Goal: Communication & Community: Ask a question

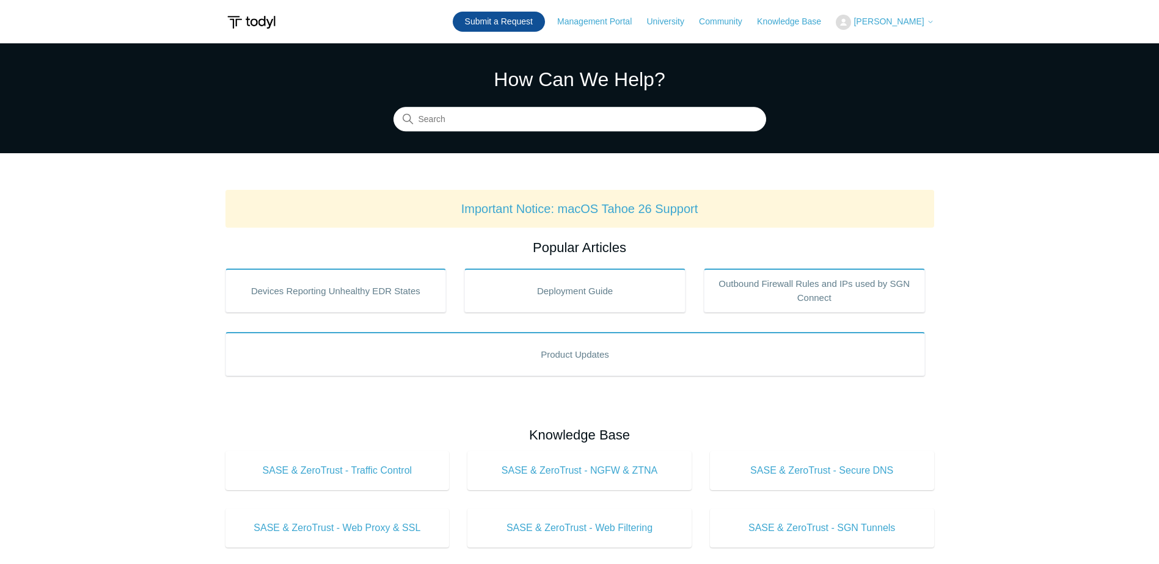
click at [493, 24] on link "Submit a Request" at bounding box center [499, 22] width 92 height 20
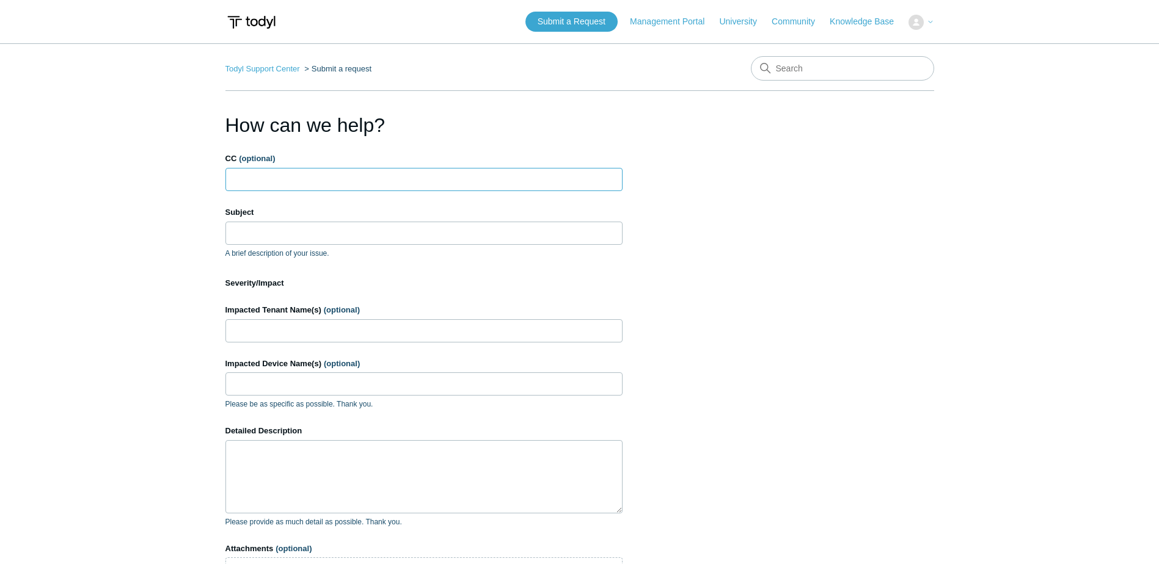
click at [378, 176] on input "CC (optional)" at bounding box center [423, 179] width 397 height 23
click at [384, 241] on input "Subject" at bounding box center [423, 233] width 397 height 23
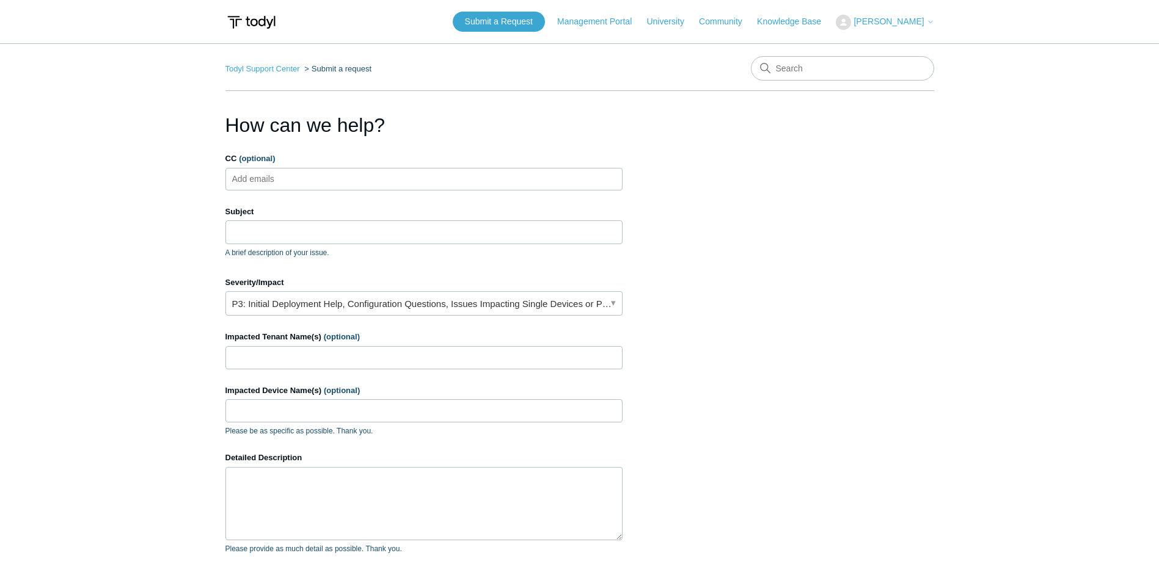
click at [352, 186] on ul "Add emails" at bounding box center [423, 179] width 397 height 23
click at [354, 241] on input "Subject" at bounding box center [423, 231] width 397 height 23
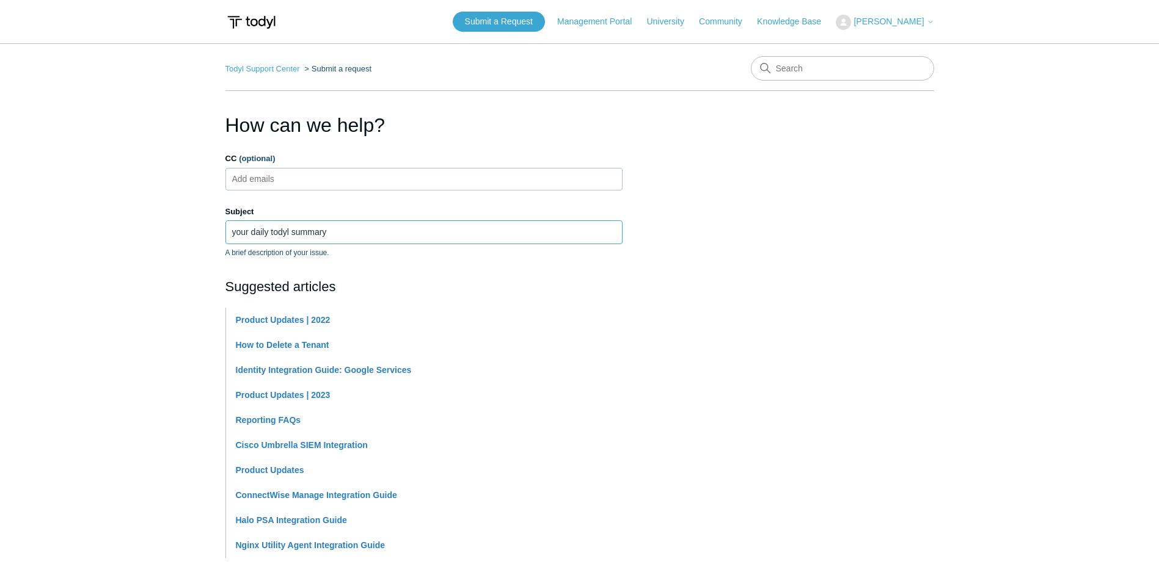
type input "your daily todyl summary"
click at [401, 204] on form "CC (optional) Add emails Subject your daily todyl summary A brief description o…" at bounding box center [423, 554] width 397 height 802
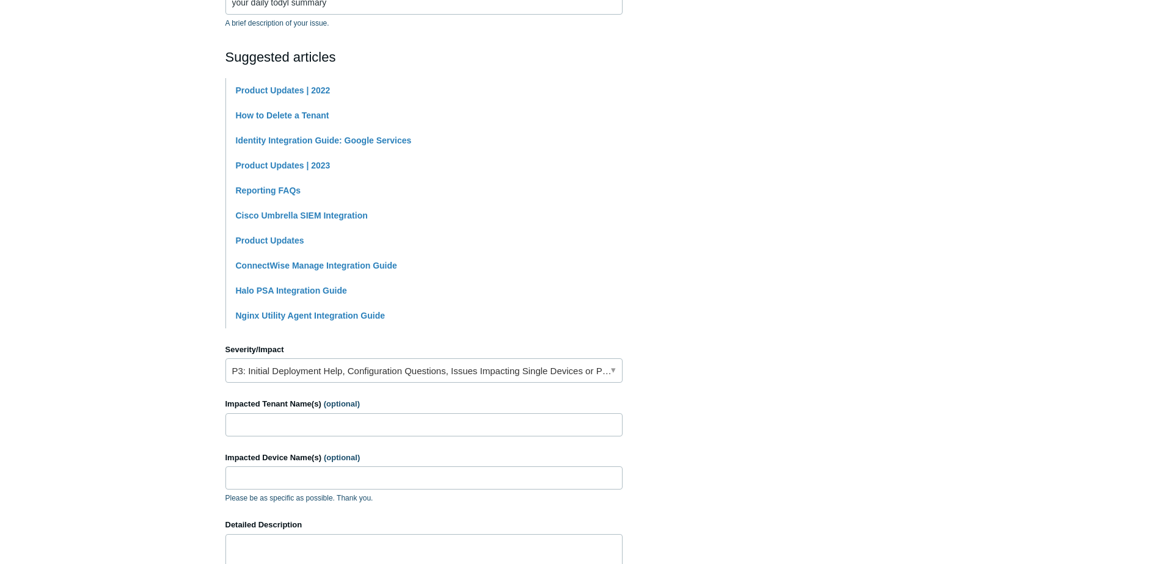
scroll to position [244, 0]
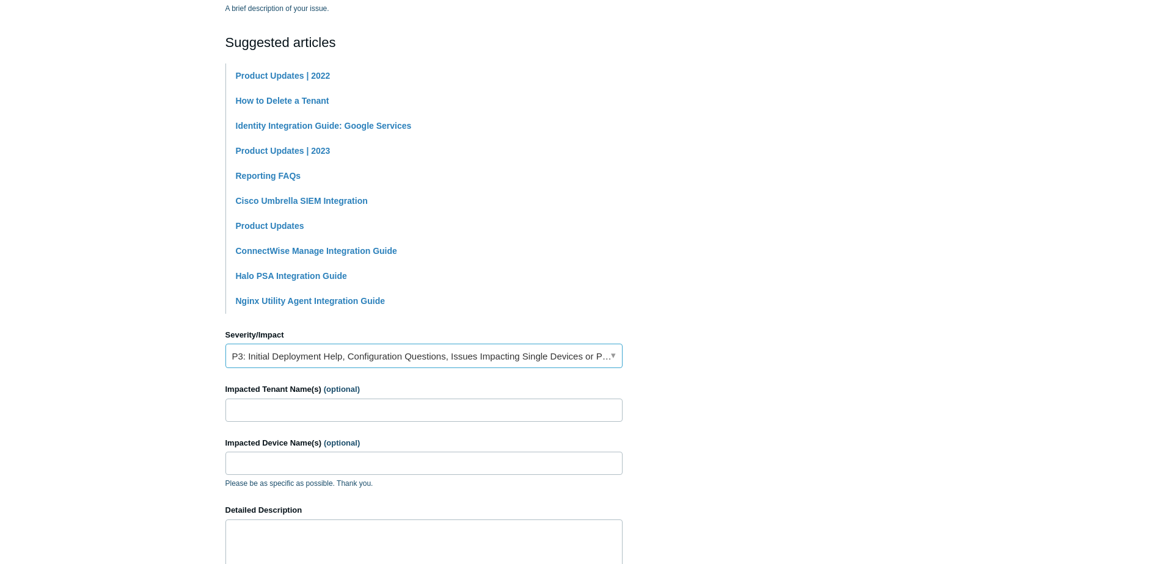
click at [454, 360] on link "P3: Initial Deployment Help, Configuration Questions, Issues Impacting Single D…" at bounding box center [423, 356] width 397 height 24
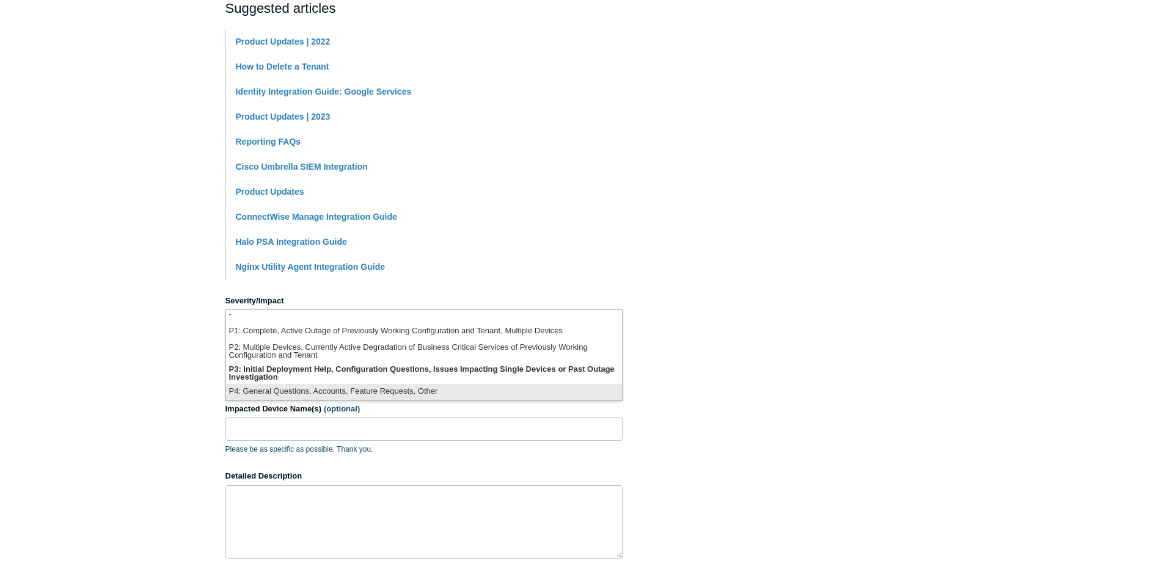
scroll to position [305, 0]
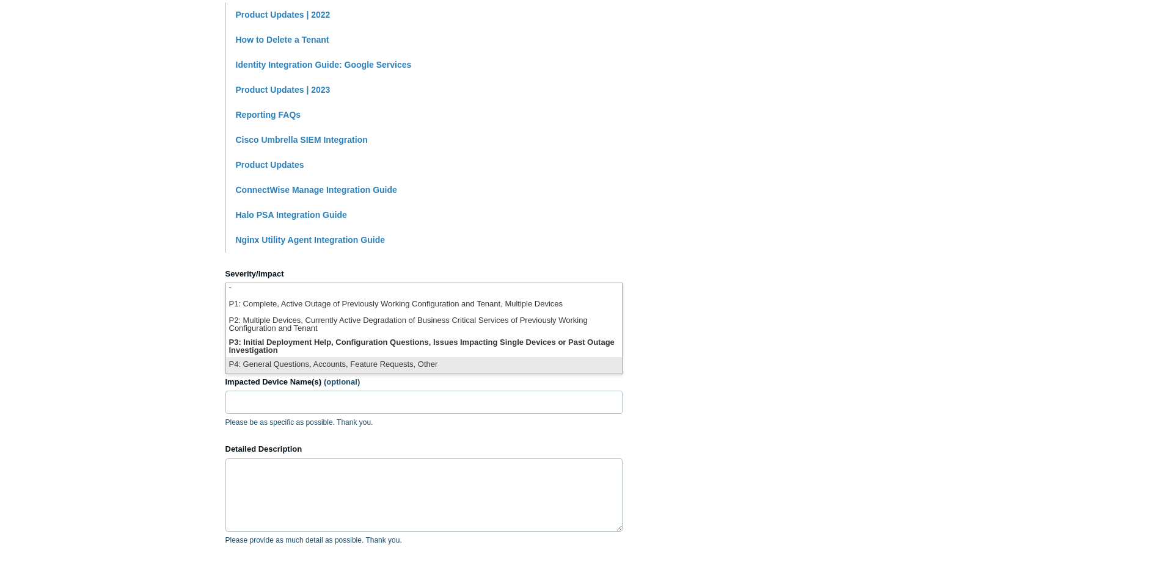
click at [432, 359] on li "P4: General Questions, Accounts, Feature Requests, Other" at bounding box center [424, 365] width 396 height 16
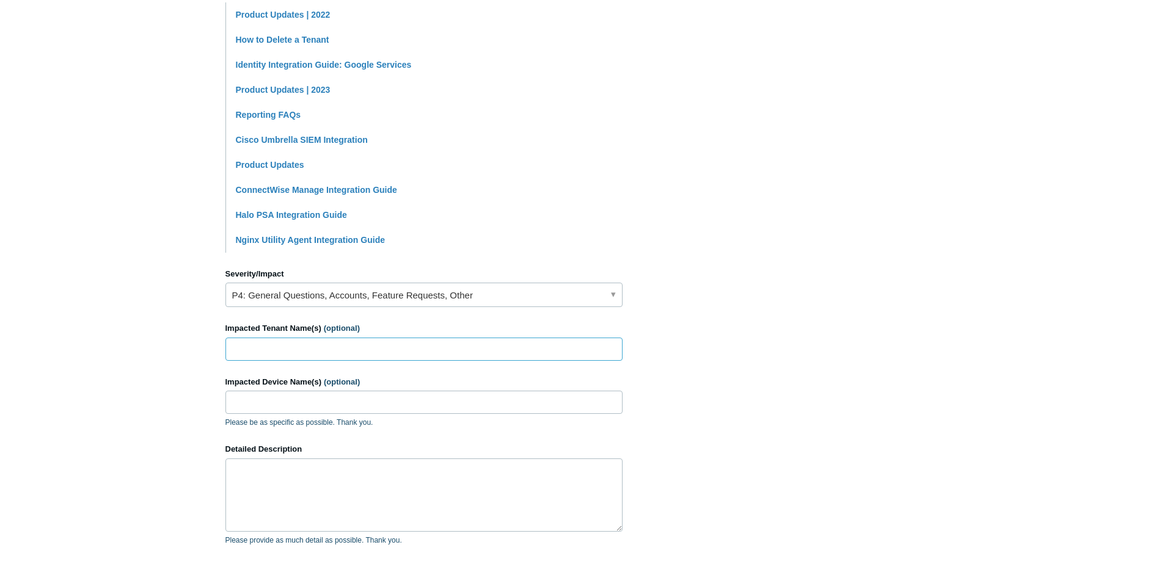
click at [418, 339] on input "Impacted Tenant Name(s) (optional)" at bounding box center [423, 349] width 397 height 23
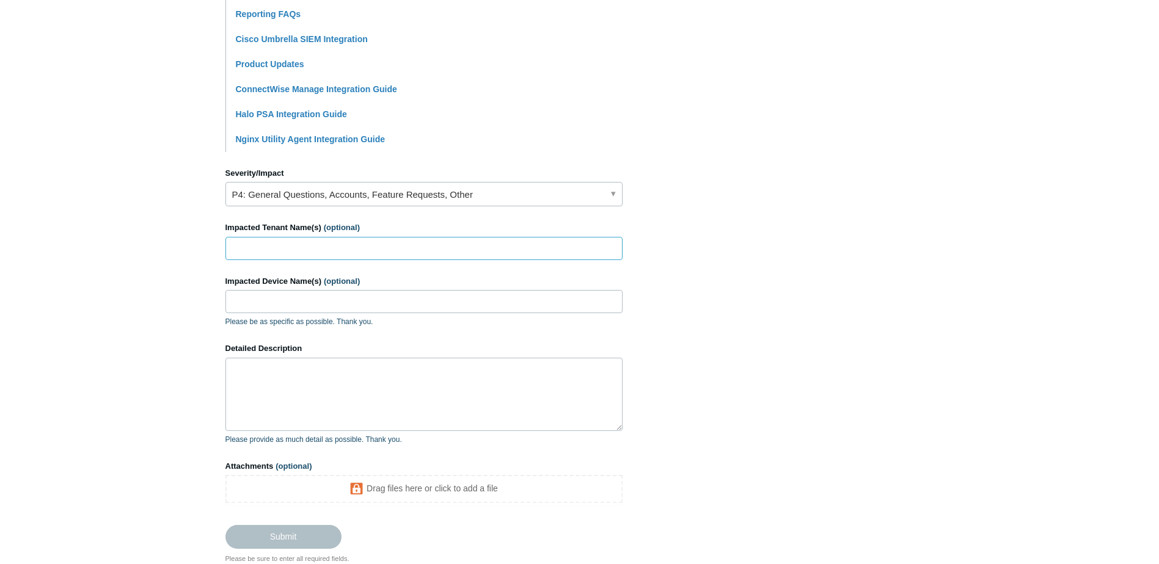
scroll to position [428, 0]
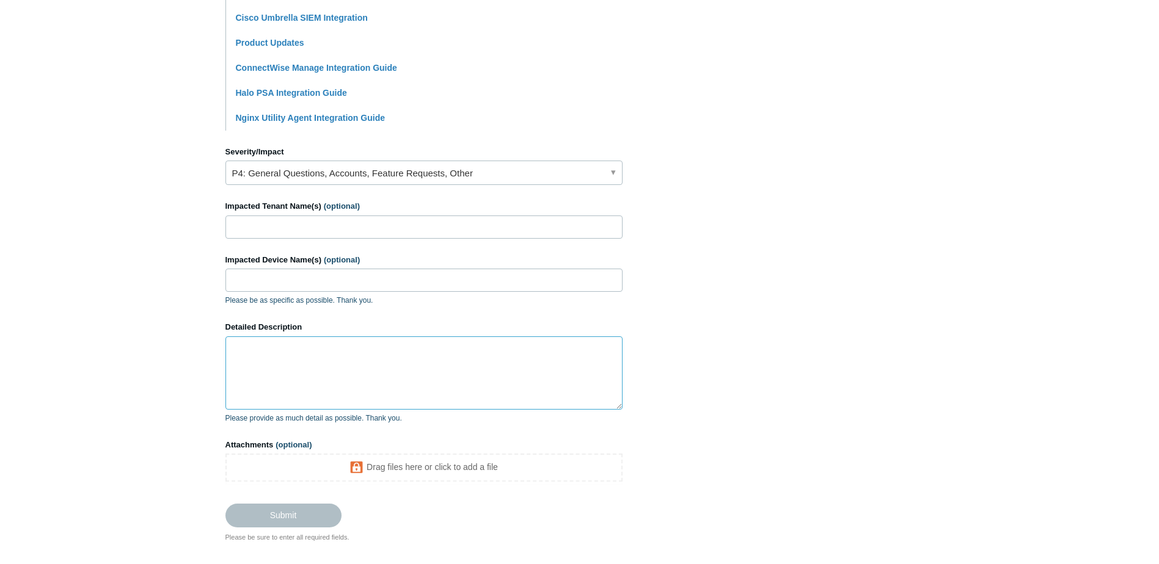
click at [413, 344] on textarea "Detailed Description" at bounding box center [423, 373] width 397 height 73
type textarea "i"
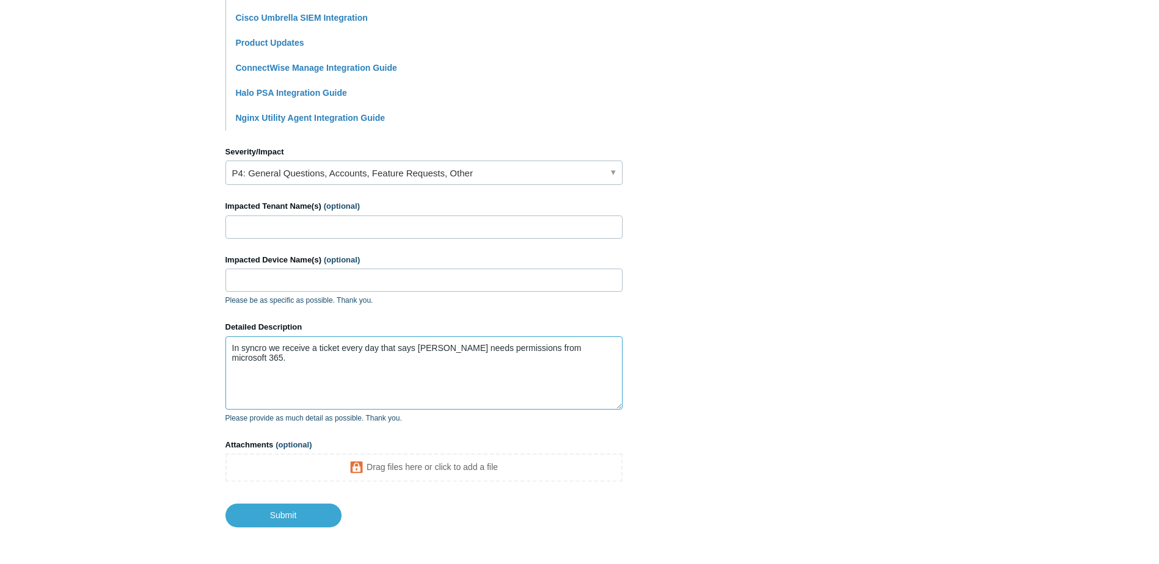
click at [597, 357] on textarea "In syncro we receive a ticket every day that says todyl needs permissions from …" at bounding box center [423, 373] width 397 height 73
click at [591, 354] on textarea "In syncro we receive a ticket every day that says todyl needs permissions from …" at bounding box center [423, 373] width 397 height 73
click at [443, 360] on textarea "In syncro we receive a ticket every day that says todyl needs permissions from …" at bounding box center [423, 373] width 397 height 73
click at [434, 361] on textarea "In syncro we receive a ticket every day that says todyl needs permissions from …" at bounding box center [423, 373] width 397 height 73
click at [362, 371] on textarea "In syncro we receive a ticket every day that says todyl needs permissions from …" at bounding box center [423, 373] width 397 height 73
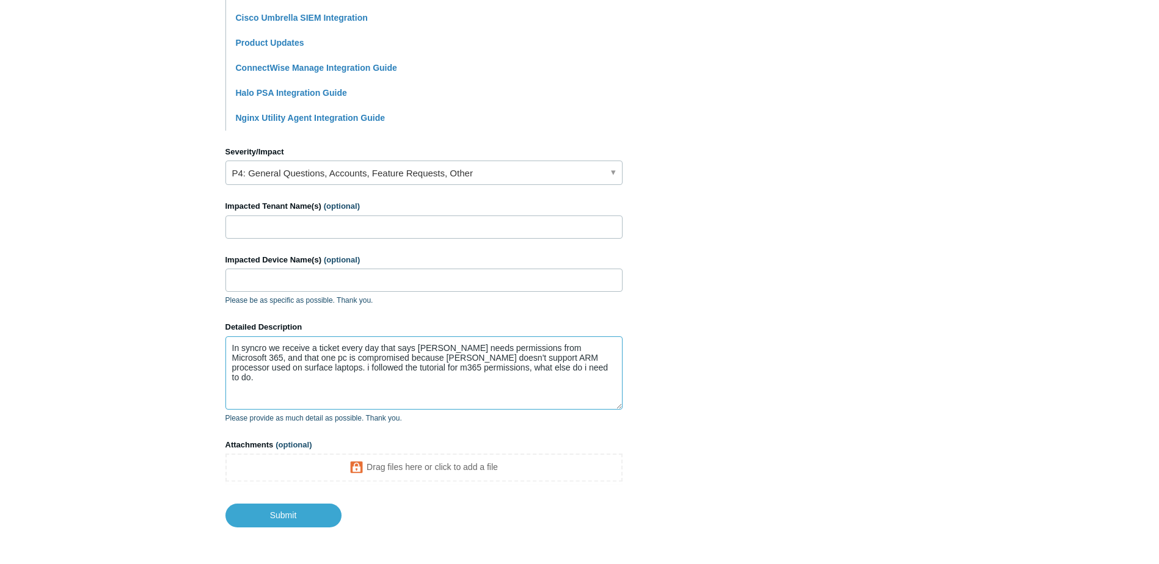
click at [445, 368] on textarea "In syncro we receive a ticket every day that says todyl needs permissions from …" at bounding box center [423, 373] width 397 height 73
click at [450, 369] on textarea "In syncro we receive a ticket every day that says todyl needs permissions from …" at bounding box center [423, 373] width 397 height 73
click at [447, 369] on textarea "In syncro we receive a ticket every day that says todyl needs permissions from …" at bounding box center [423, 373] width 397 height 73
type textarea "In syncro we receive a ticket every day that says [PERSON_NAME] needs permissio…"
click at [288, 523] on input "Submit" at bounding box center [283, 516] width 116 height 24
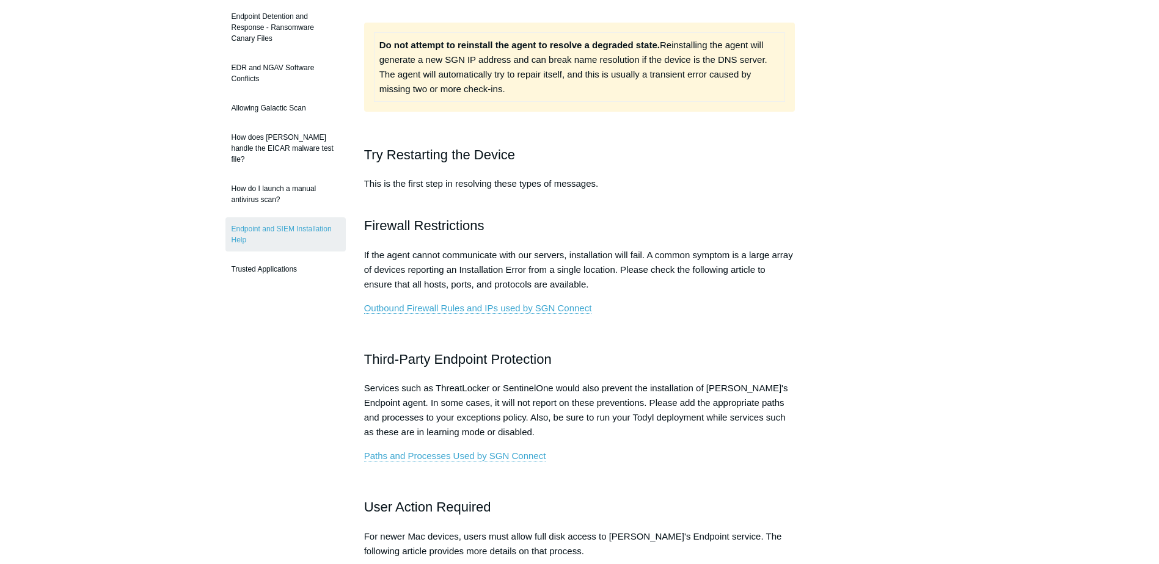
scroll to position [244, 0]
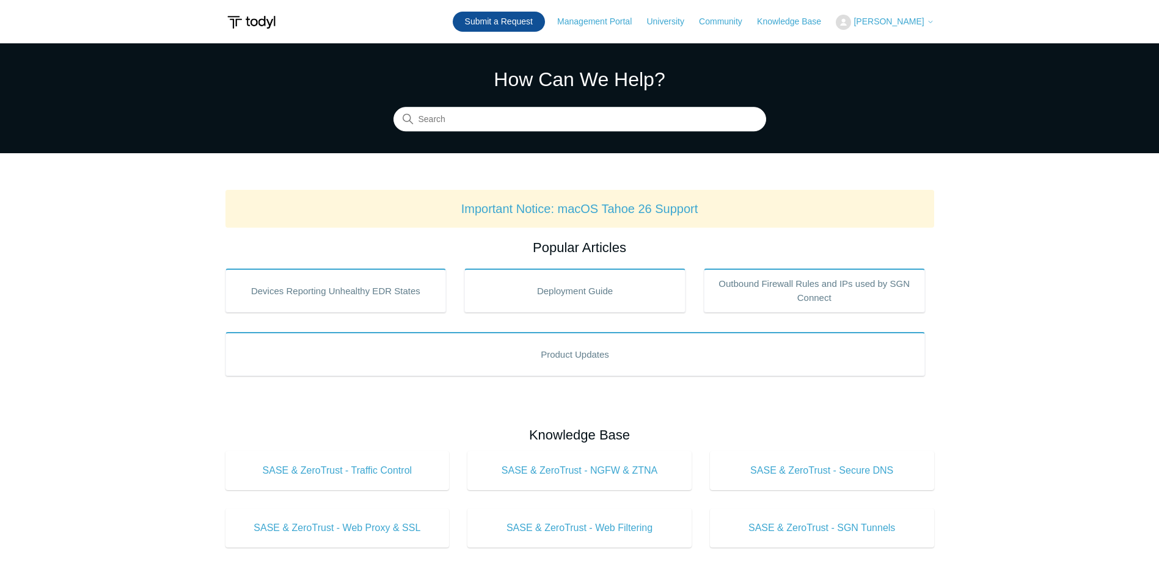
click at [545, 22] on link "Submit a Request" at bounding box center [499, 22] width 92 height 20
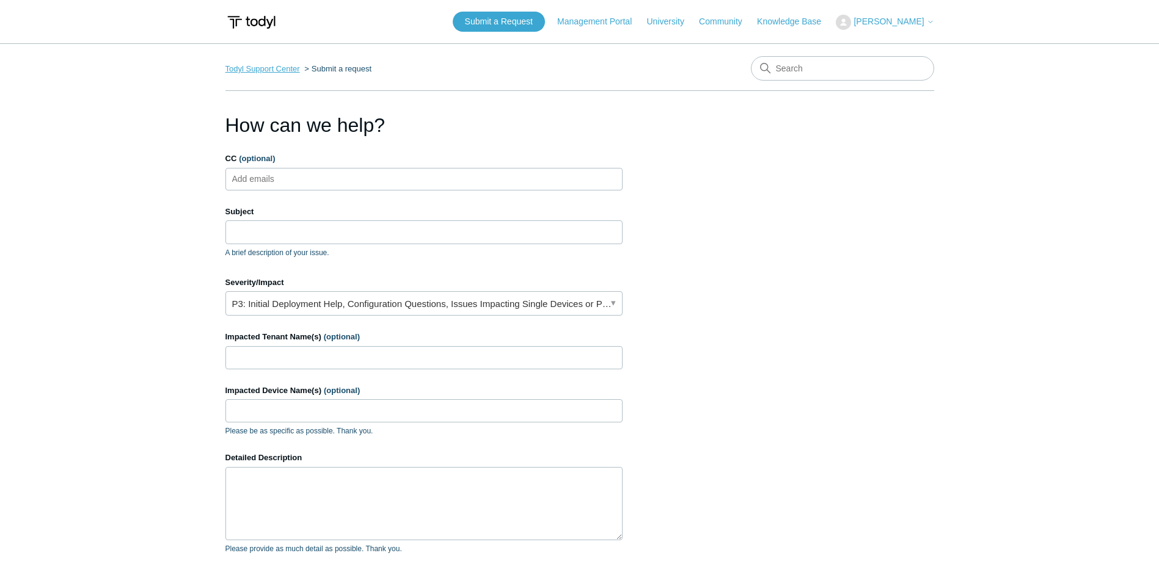
click at [247, 64] on link "Todyl Support Center" at bounding box center [262, 68] width 75 height 9
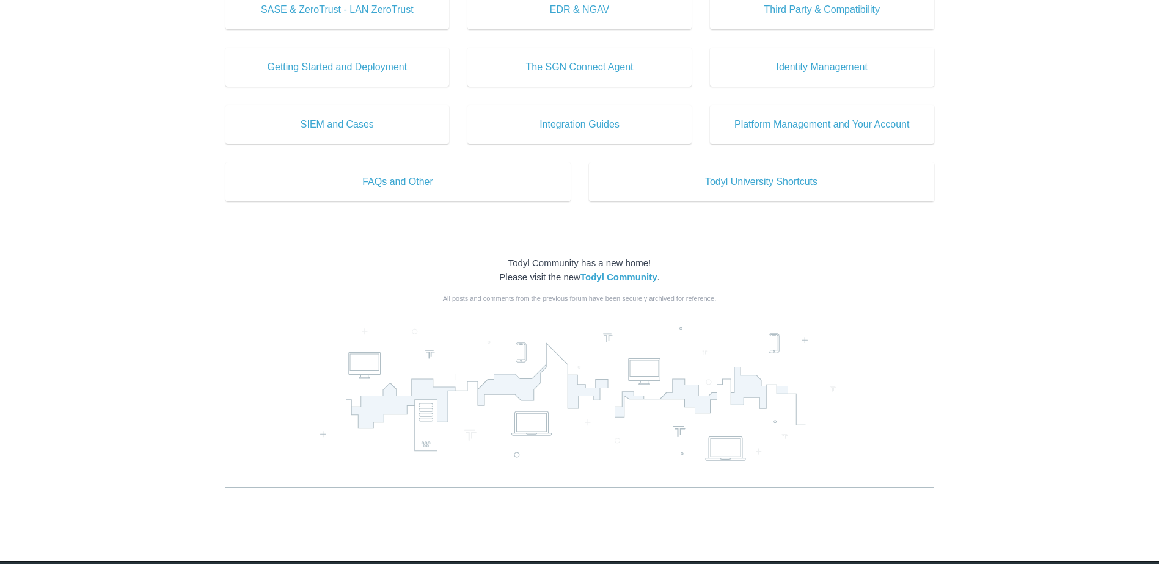
scroll to position [621, 0]
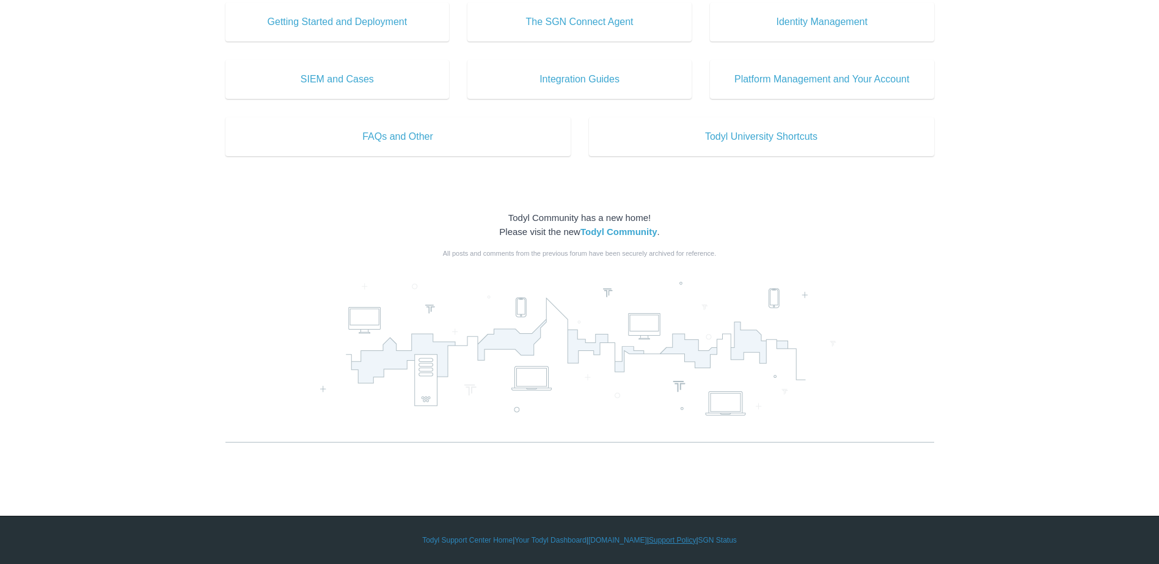
click at [682, 542] on link "Support Policy" at bounding box center [672, 540] width 47 height 11
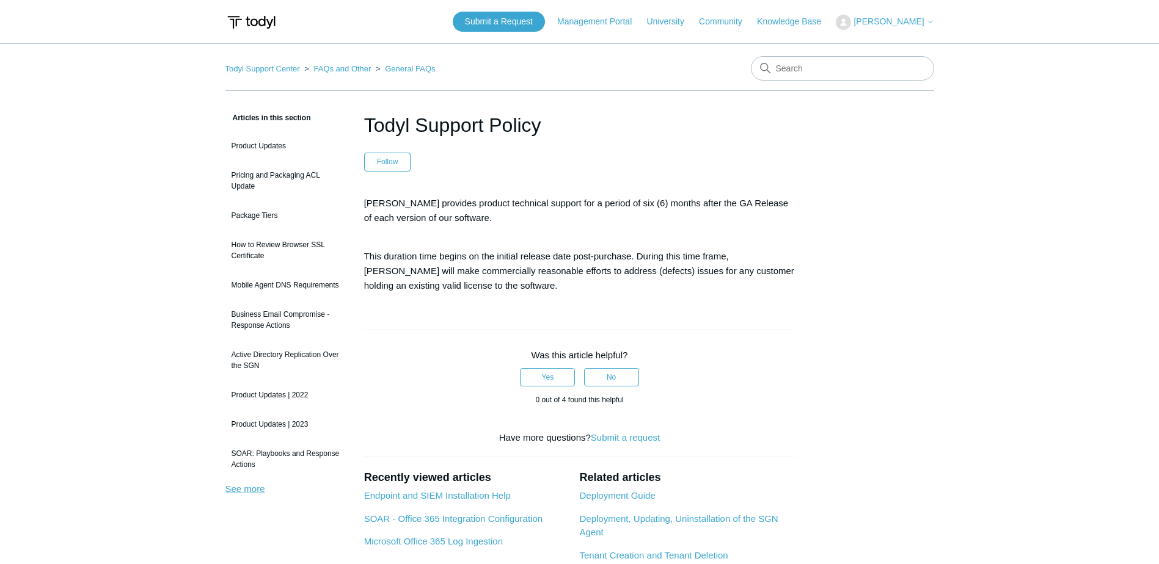
click at [239, 486] on link "See more" at bounding box center [245, 489] width 40 height 10
click at [515, 29] on link "Submit a Request" at bounding box center [499, 22] width 92 height 20
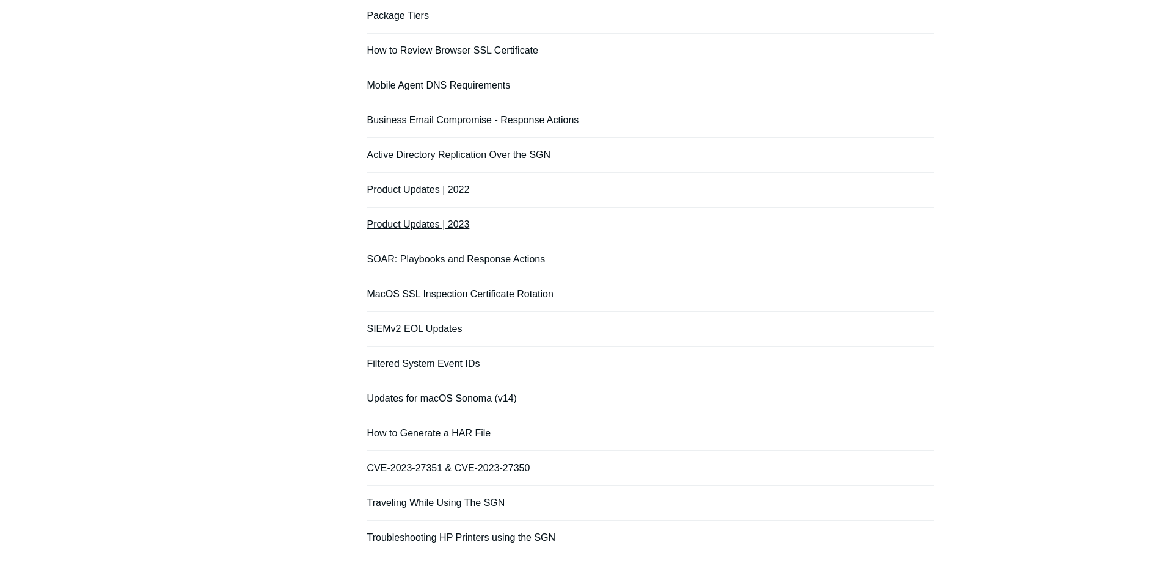
scroll to position [244, 0]
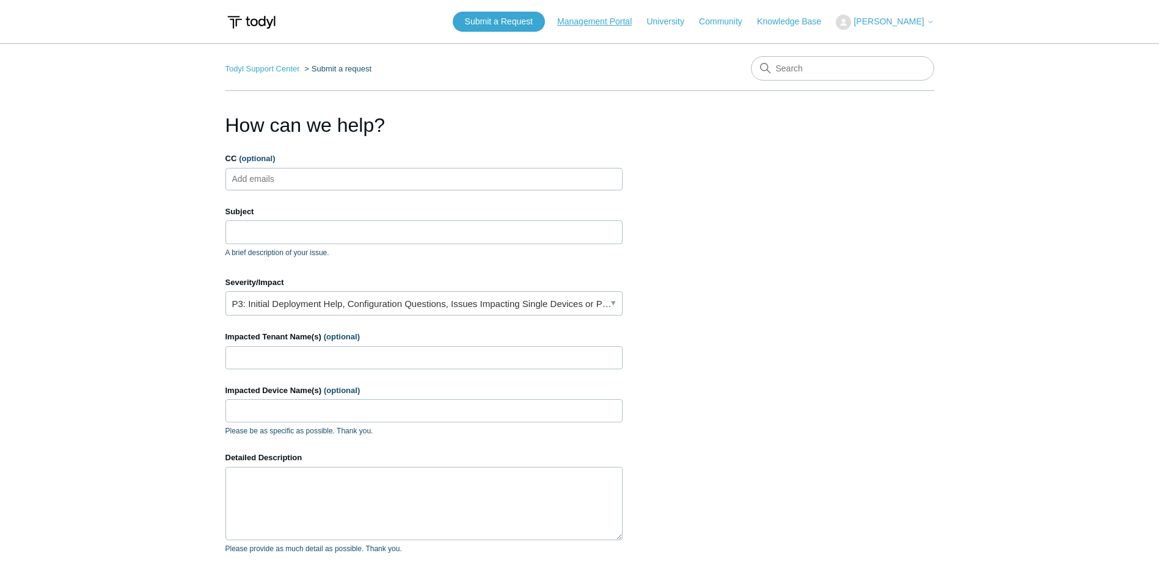
click at [619, 27] on link "Management Portal" at bounding box center [600, 21] width 87 height 13
click at [270, 67] on link "Todyl Support Center" at bounding box center [262, 68] width 75 height 9
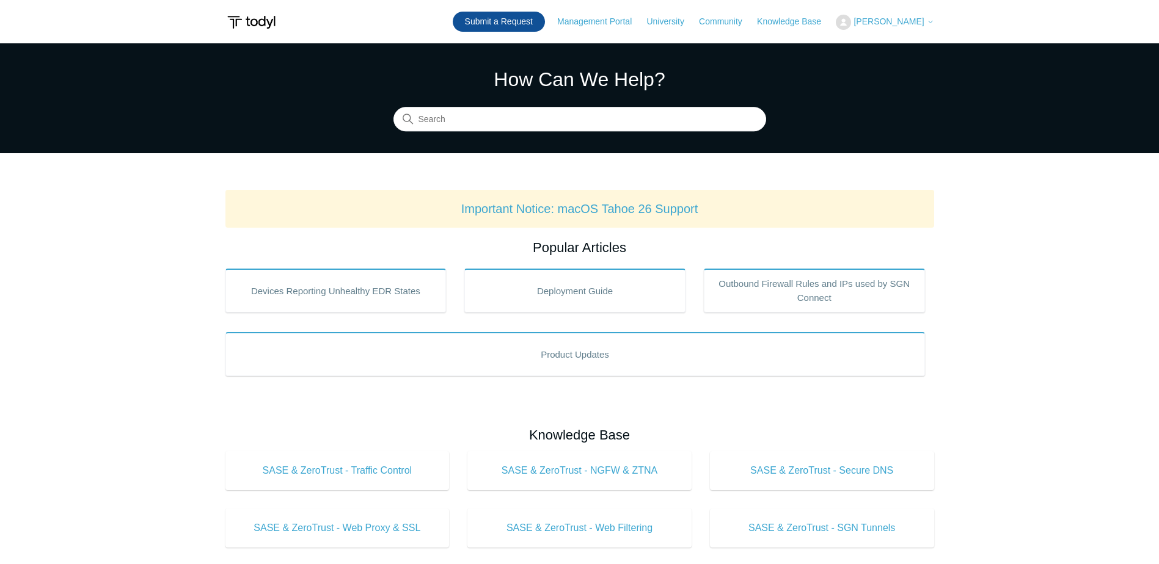
click at [540, 13] on link "Submit a Request" at bounding box center [499, 22] width 92 height 20
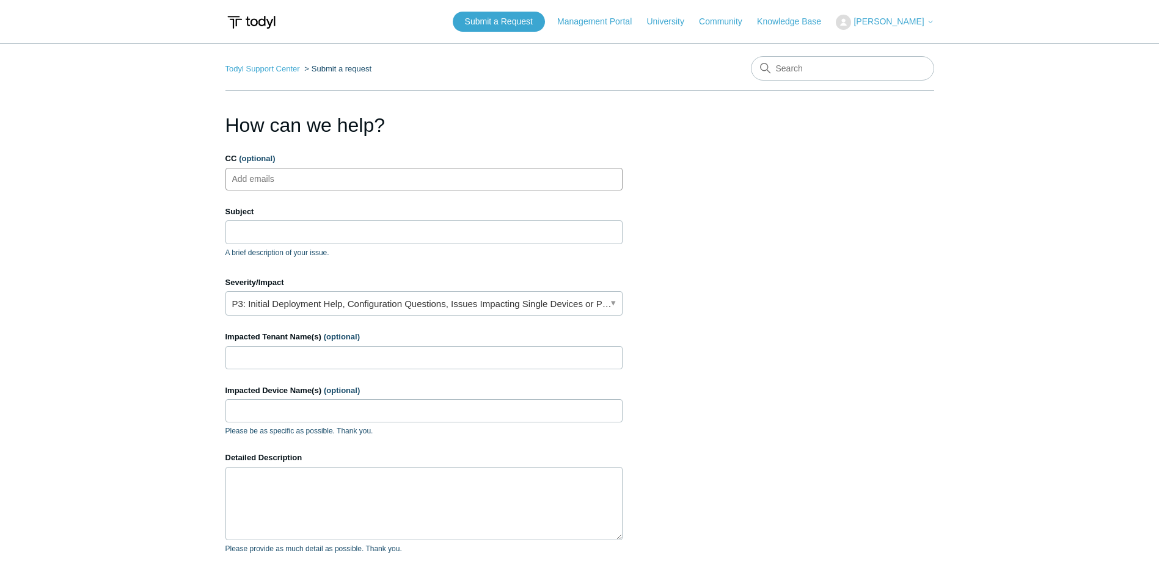
click at [341, 178] on ul "Add emails" at bounding box center [423, 179] width 397 height 23
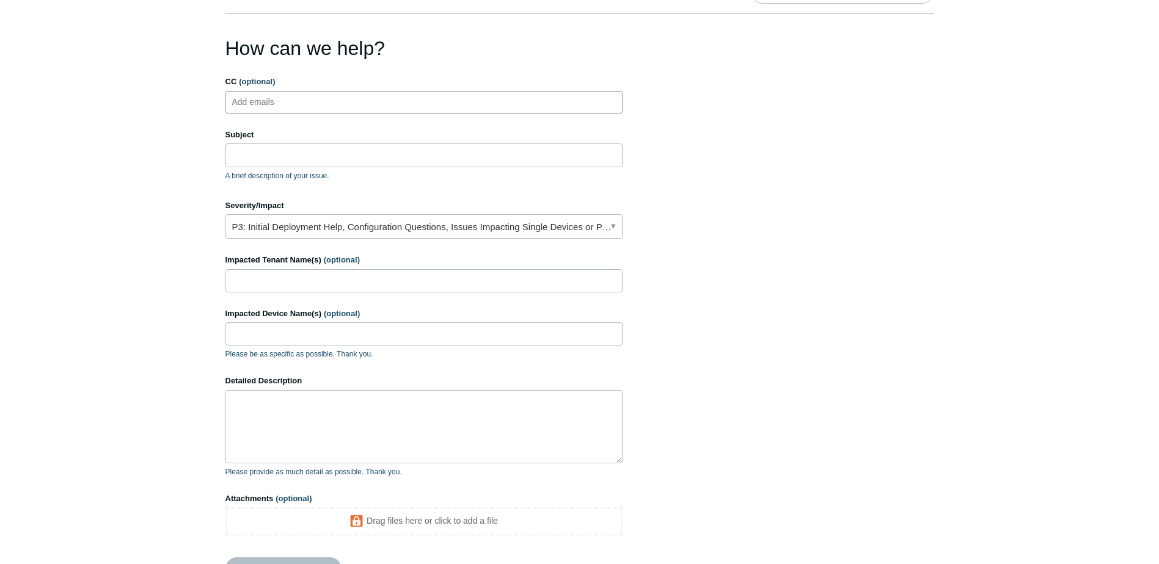
scroll to position [71, 0]
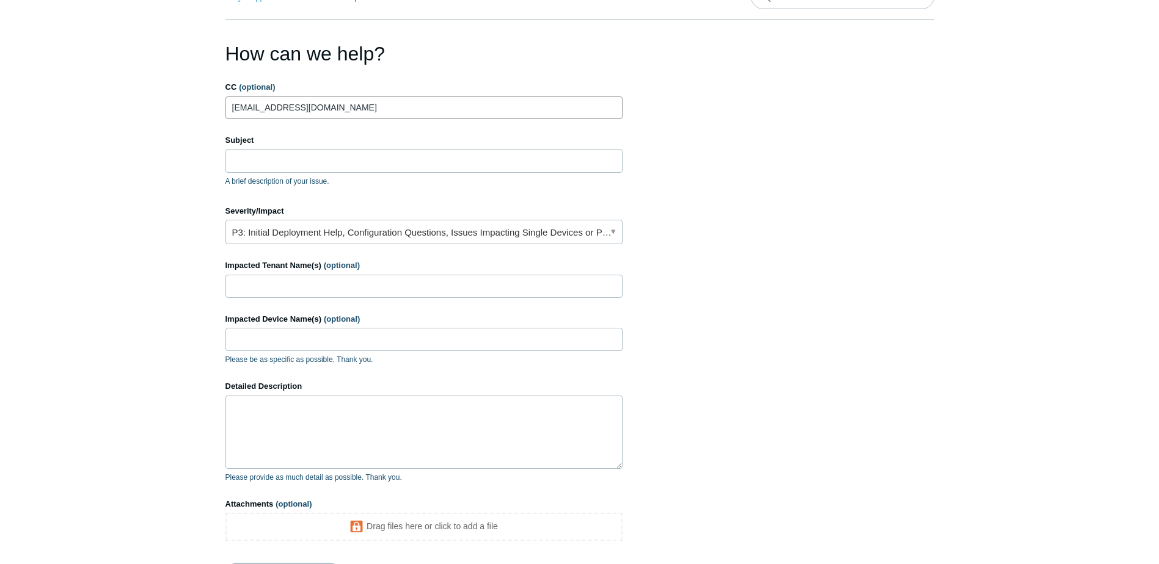
type input "alicr@transitionaltechnologies.com"
click at [295, 161] on input "Subject" at bounding box center [423, 160] width 397 height 23
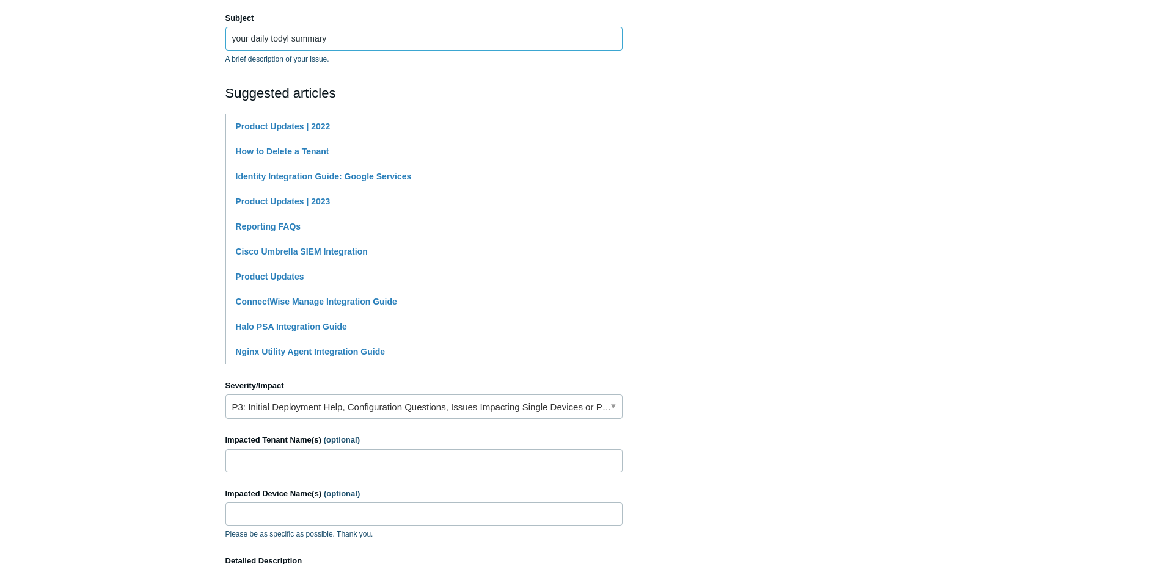
scroll to position [255, 0]
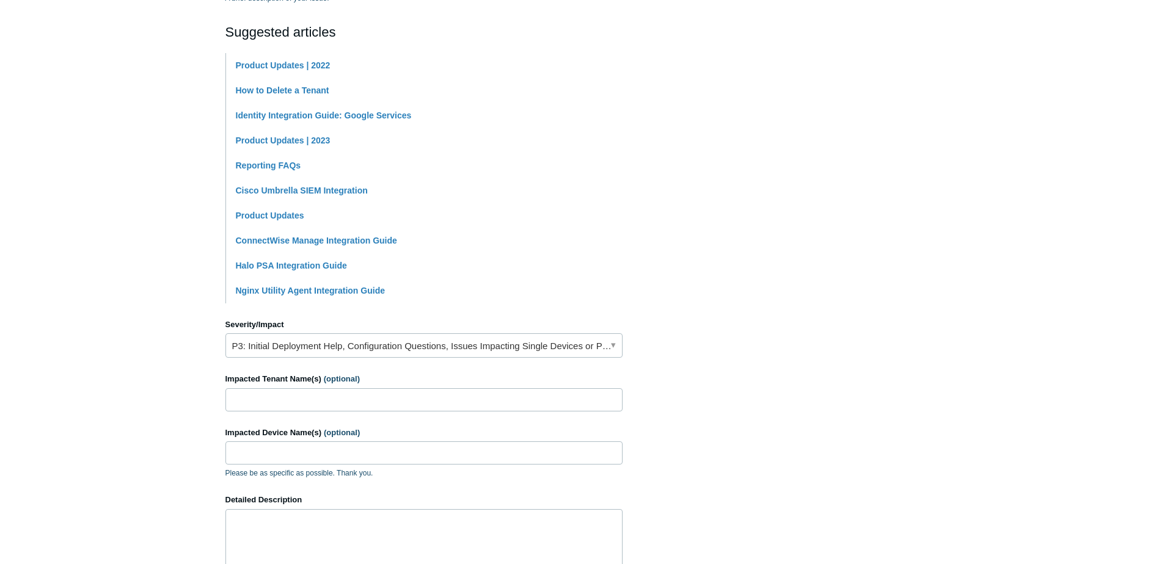
click at [308, 333] on div "Severity/Impact P3: Initial Deployment Help, Configuration Questions, Issues Im…" at bounding box center [423, 339] width 397 height 40
click at [311, 349] on link "P3: Initial Deployment Help, Configuration Questions, Issues Impacting Single D…" at bounding box center [423, 345] width 397 height 24
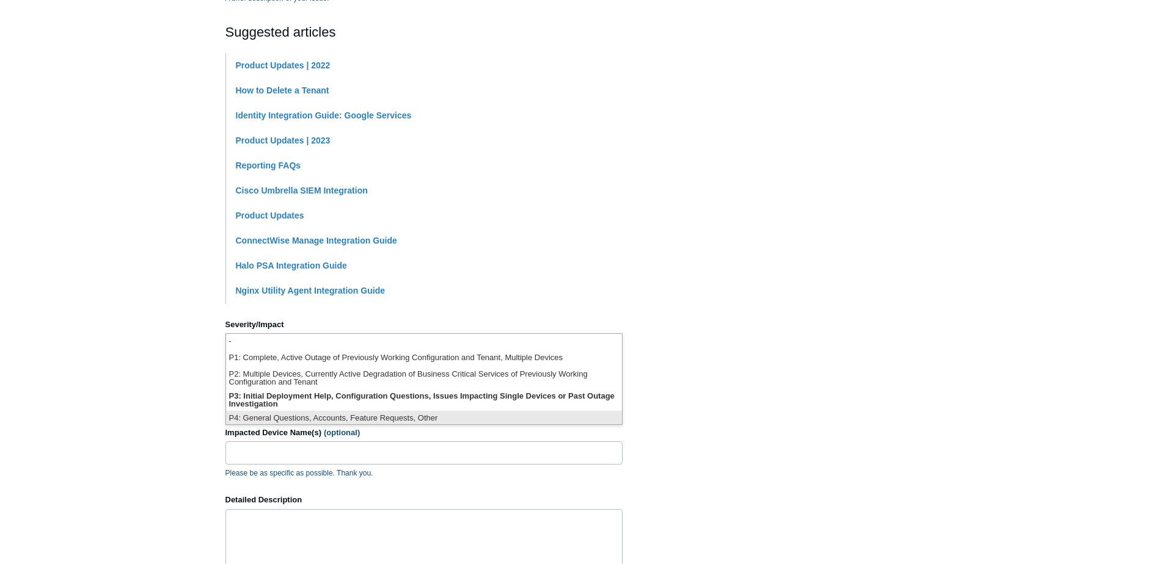
scroll to position [3, 0]
click at [271, 418] on li "P4: General Questions, Accounts, Feature Requests, Other" at bounding box center [424, 416] width 396 height 16
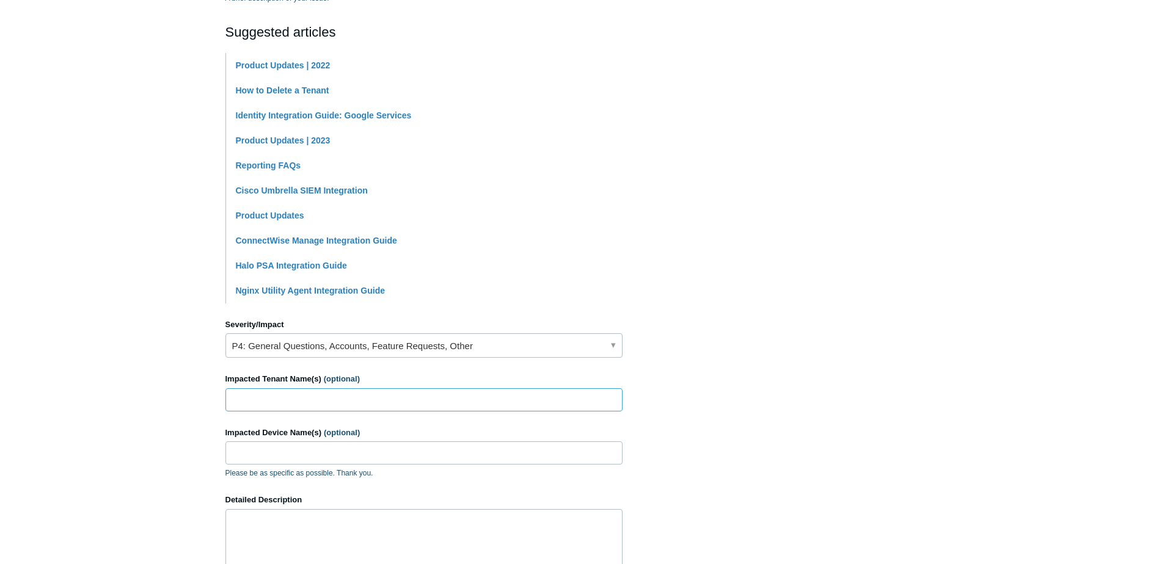
click at [269, 406] on input "Impacted Tenant Name(s) (optional)" at bounding box center [423, 399] width 397 height 23
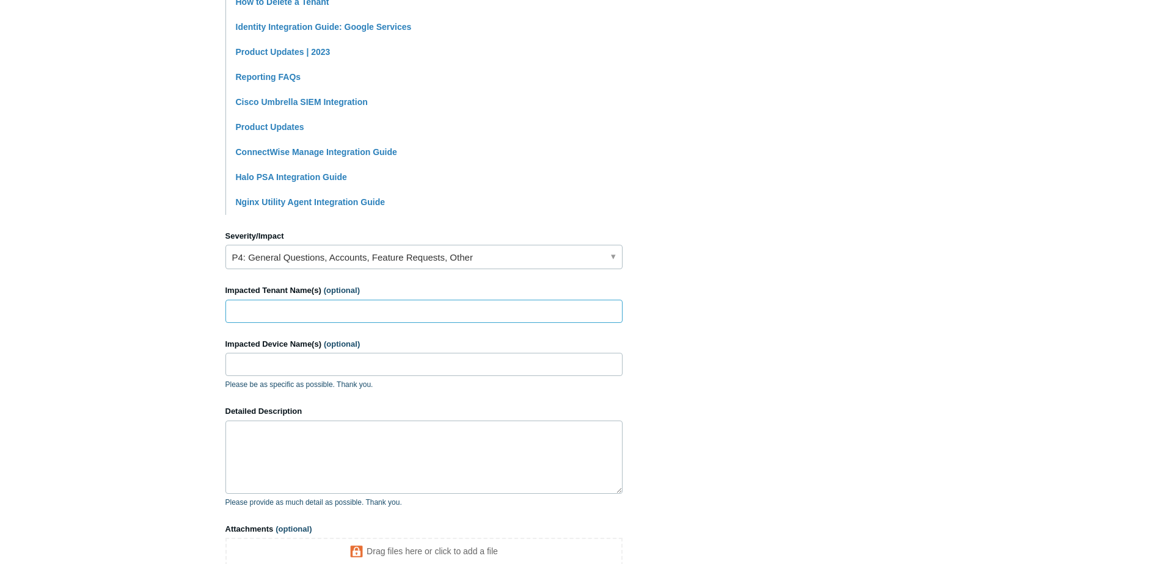
scroll to position [377, 0]
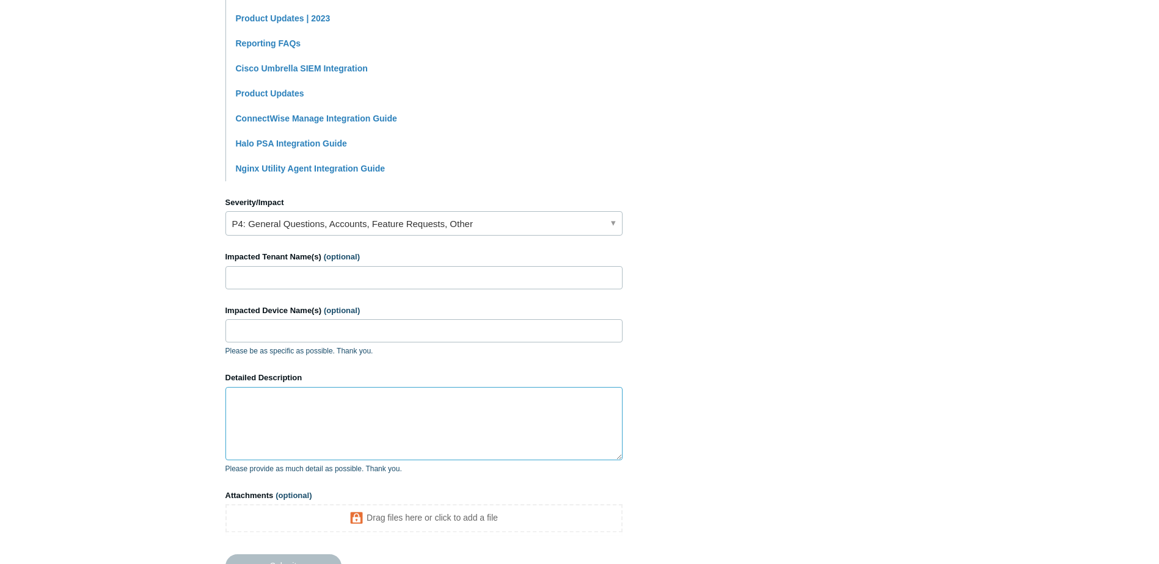
click at [261, 430] on textarea "Detailed Description" at bounding box center [423, 423] width 397 height 73
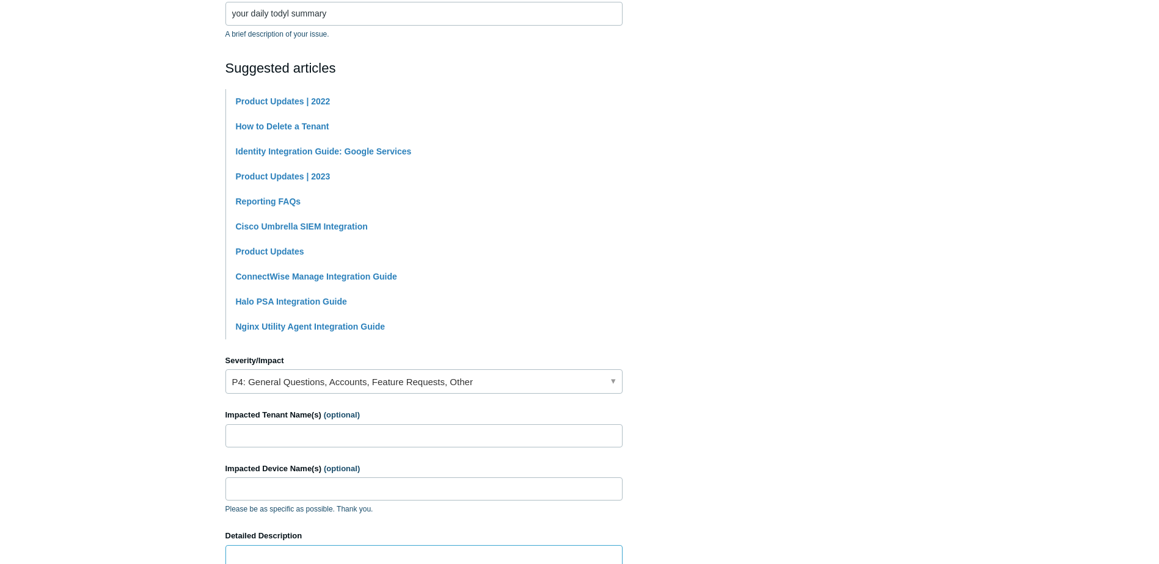
scroll to position [194, 0]
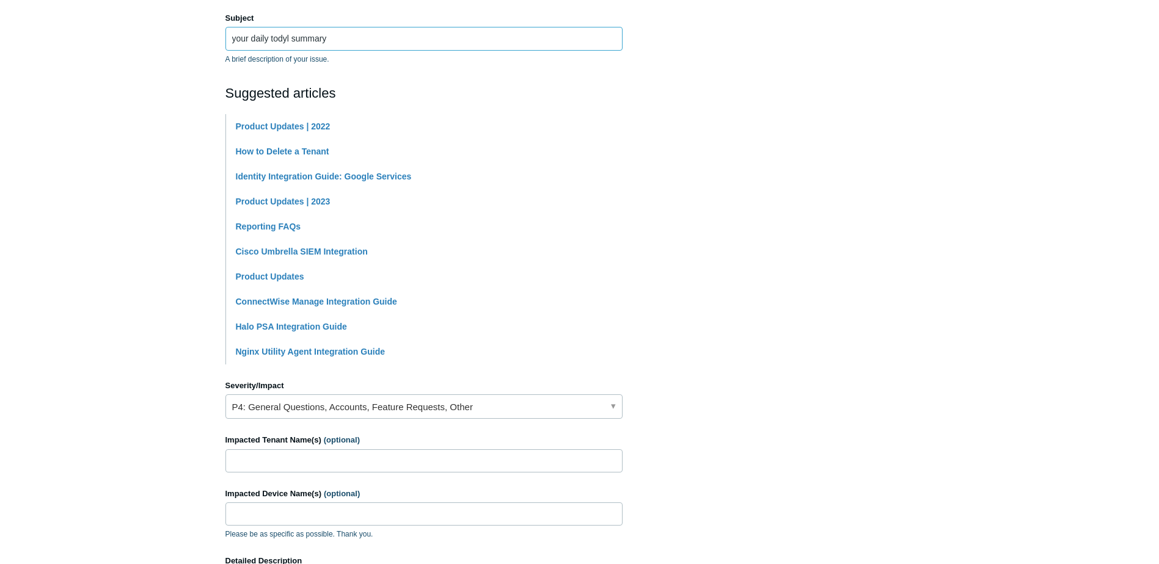
click at [334, 37] on input "your daily todyl summary" at bounding box center [423, 38] width 397 height 23
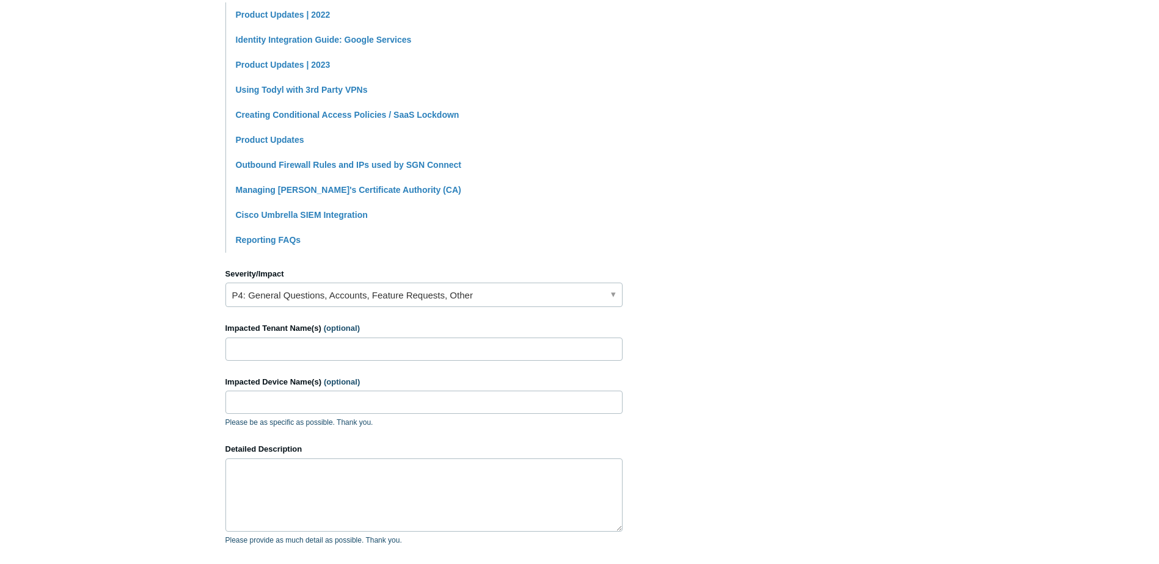
scroll to position [316, 0]
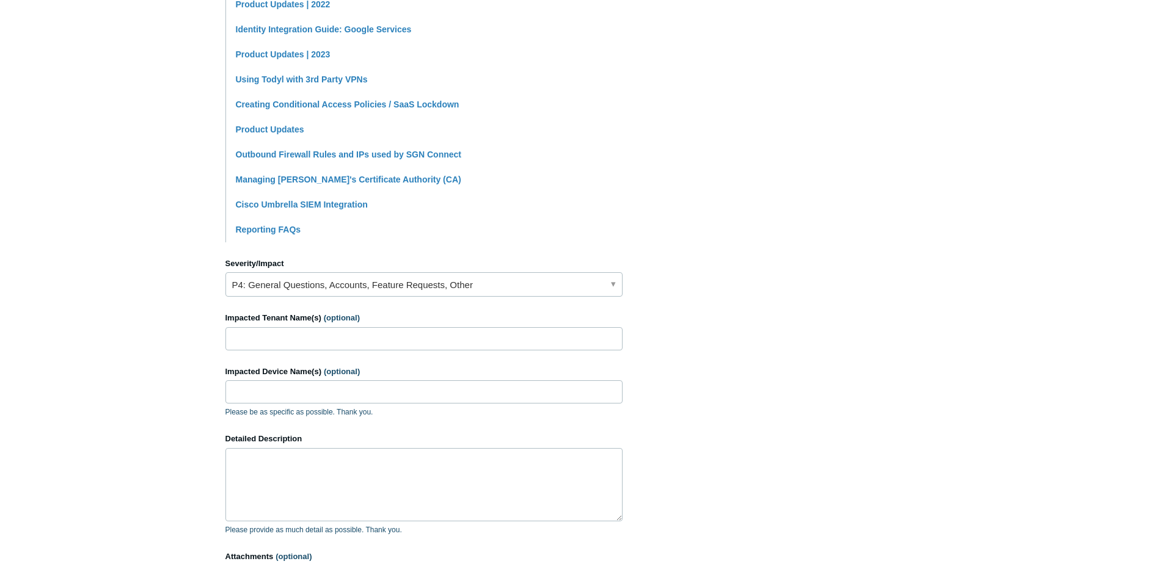
type input "your daily todyl summary - part 2"
click at [279, 458] on textarea "Detailed Description" at bounding box center [423, 484] width 397 height 73
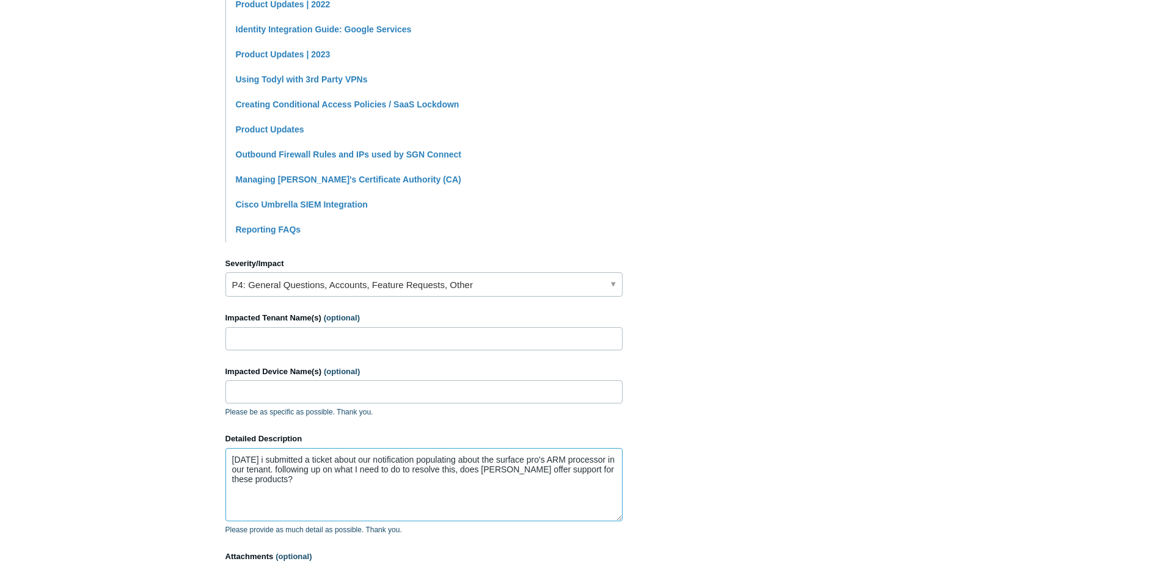
click at [558, 469] on textarea "yesterday i submitted a ticket about our notification populating about the surf…" at bounding box center [423, 484] width 397 height 73
click at [327, 470] on textarea "yesterday i submitted a ticket about our notification populating about the surf…" at bounding box center [423, 484] width 397 height 73
click at [270, 460] on textarea "yesterday i submitted a ticket about our notification populating about the surf…" at bounding box center [423, 484] width 397 height 73
click at [236, 460] on textarea "yesterday I submitted a ticket about our notification populating about the surf…" at bounding box center [423, 484] width 397 height 73
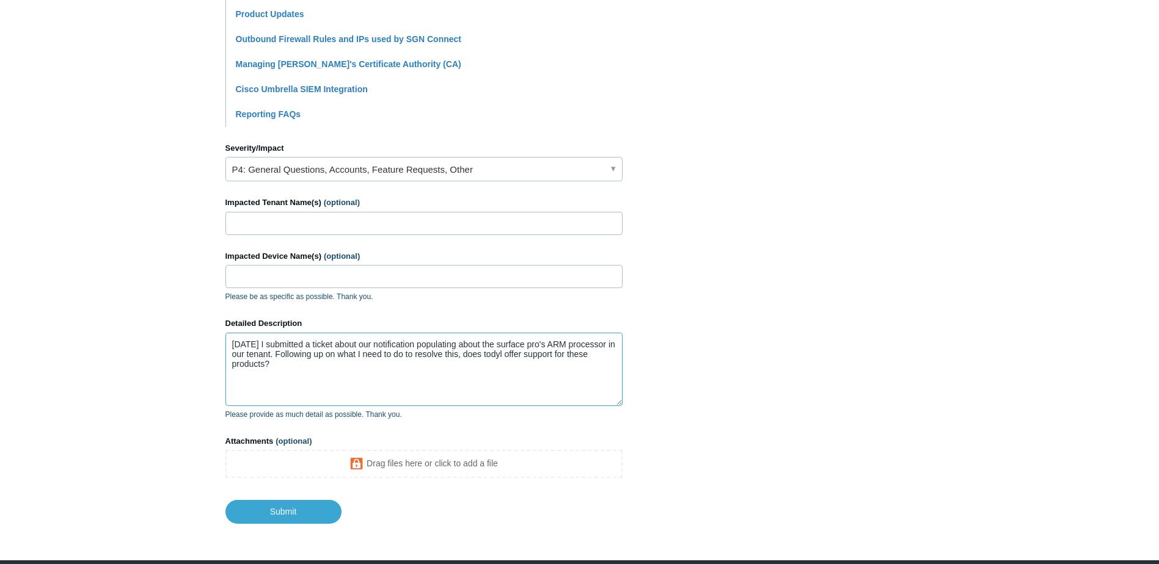
scroll to position [438, 0]
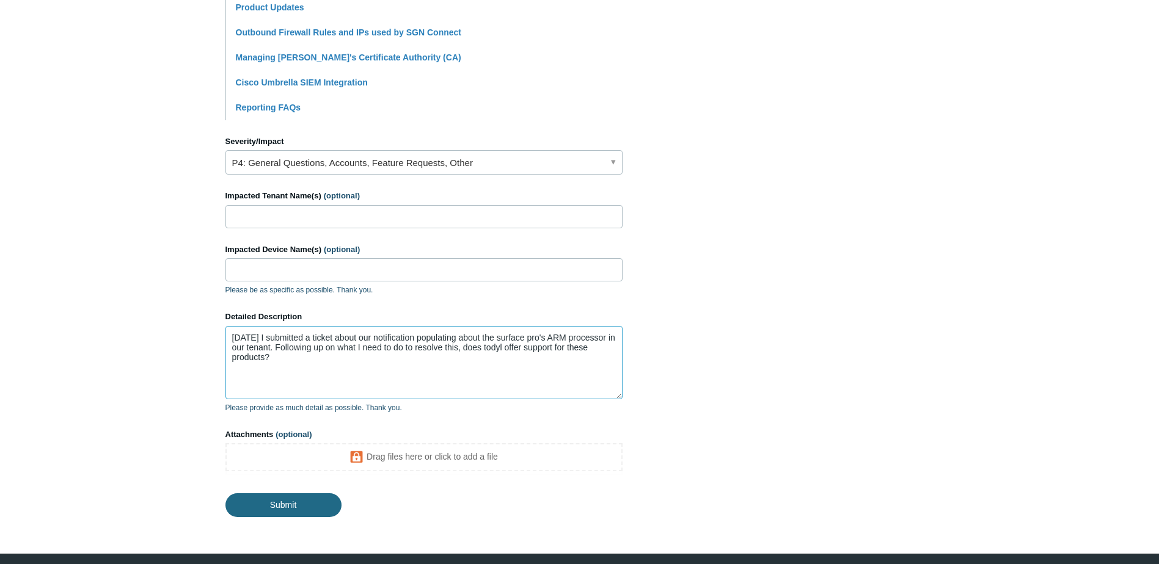
type textarea "Yesterday I submitted a ticket about our notification populating about the surf…"
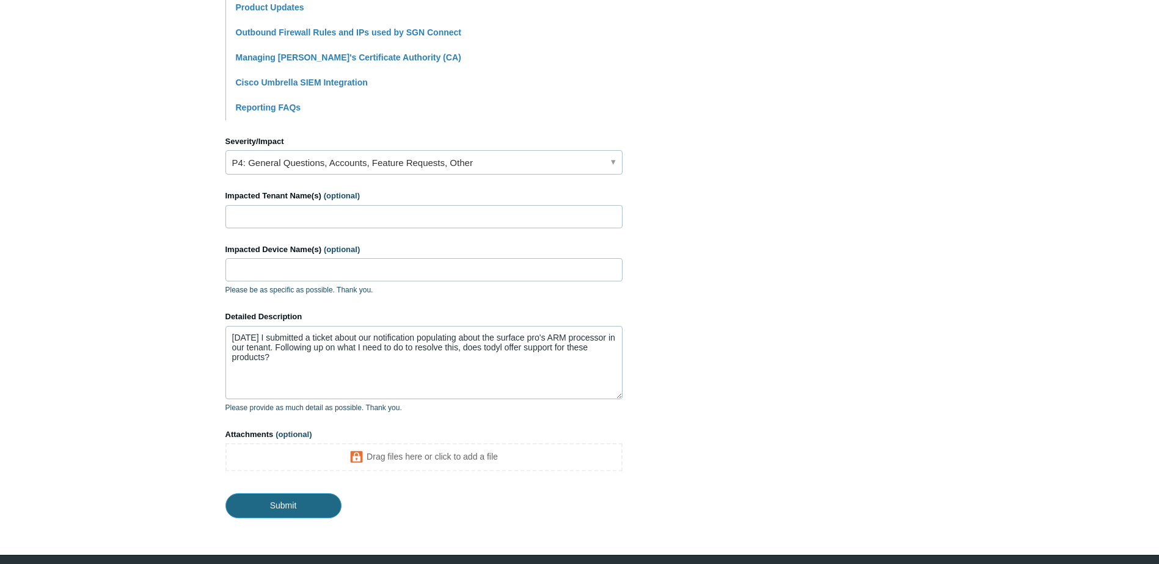
click at [267, 503] on input "Submit" at bounding box center [283, 505] width 116 height 24
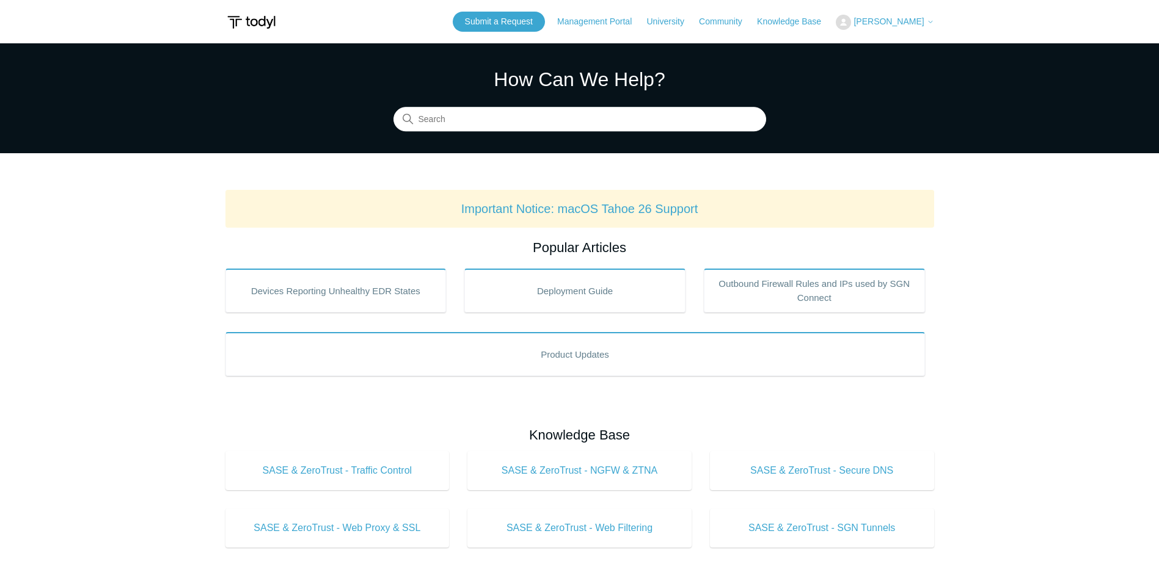
click at [910, 21] on span "[PERSON_NAME]" at bounding box center [888, 21] width 70 height 10
click at [904, 53] on link "My Support Requests" at bounding box center [895, 47] width 119 height 21
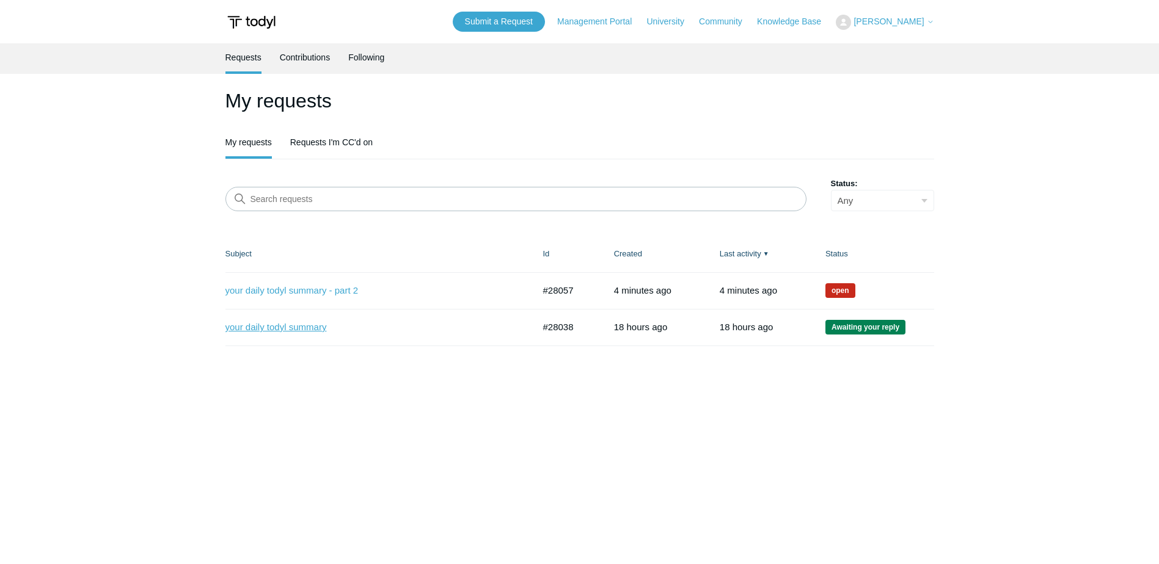
click at [300, 327] on link "your daily todyl summary" at bounding box center [370, 328] width 290 height 14
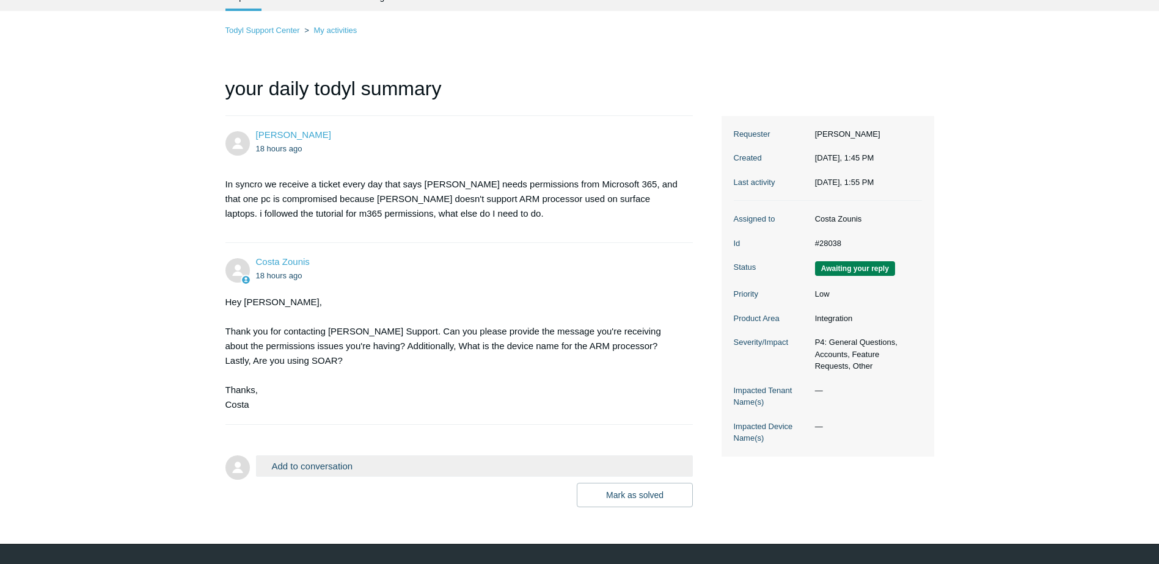
scroll to position [61, 0]
